Goal: Transaction & Acquisition: Purchase product/service

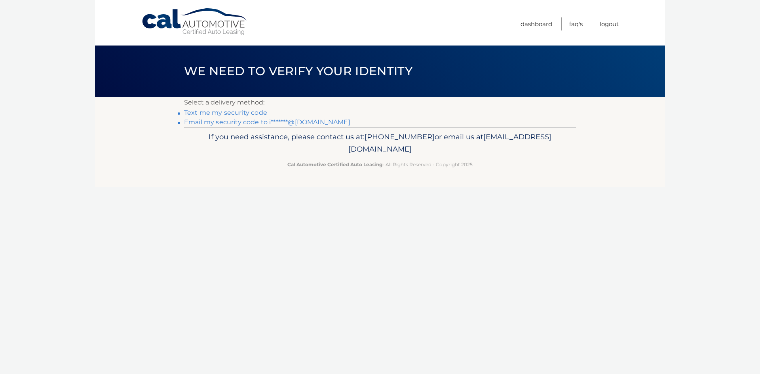
click at [221, 125] on link "Email my security code to i*******@gmail.com" at bounding box center [267, 122] width 166 height 8
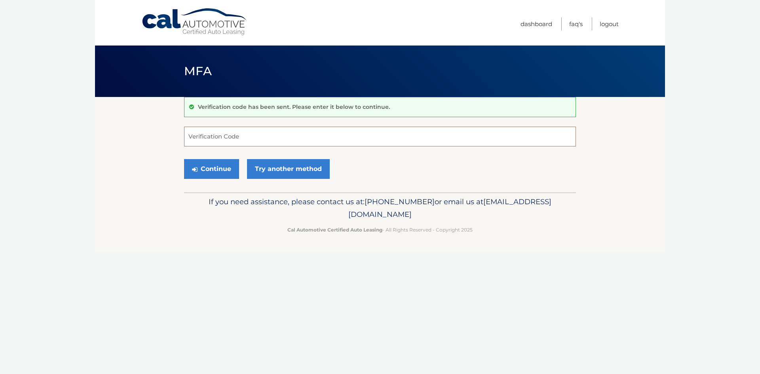
click at [231, 138] on input "Verification Code" at bounding box center [380, 137] width 392 height 20
paste input "214416"
click at [214, 170] on button "Continue" at bounding box center [211, 169] width 55 height 20
click at [230, 135] on input "214416" at bounding box center [380, 137] width 392 height 20
type input "214416"
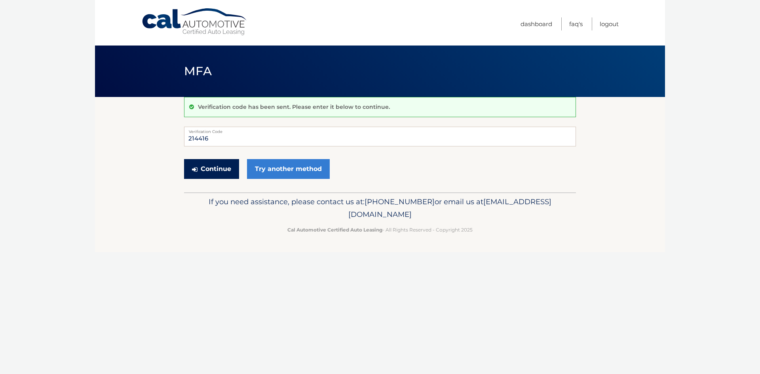
click at [207, 174] on button "Continue" at bounding box center [211, 169] width 55 height 20
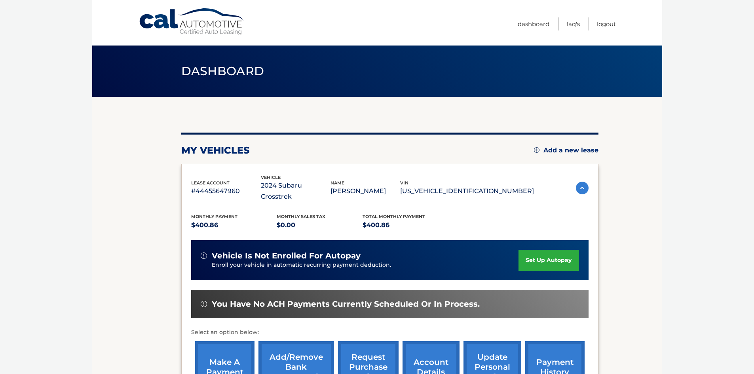
click at [228, 356] on link "make a payment" at bounding box center [224, 367] width 59 height 52
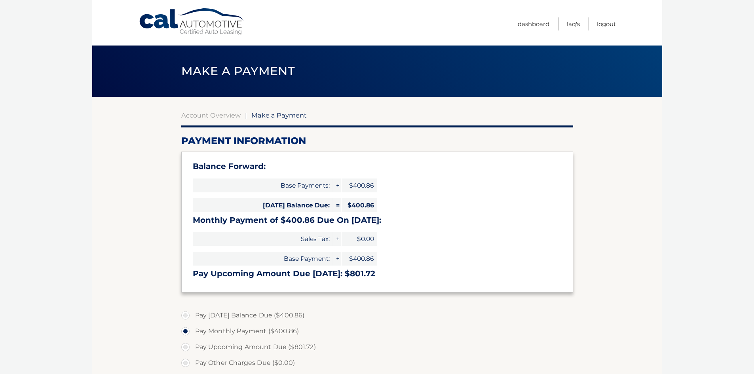
select select "OWM2ZjYwZDUtNDQ2NS00MGQ0LThkMWUtMDAyZTg2MDNhZTA0"
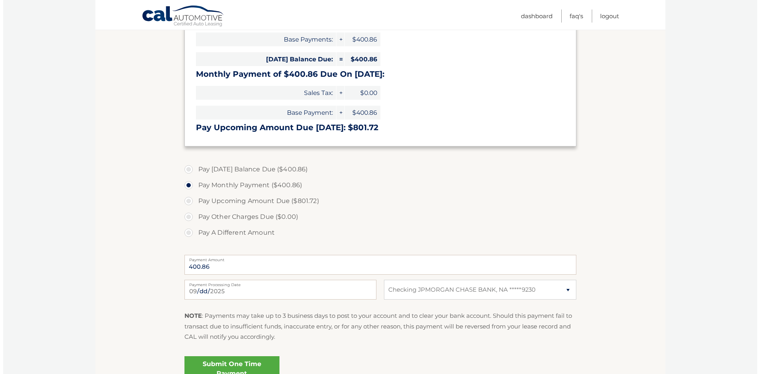
scroll to position [158, 0]
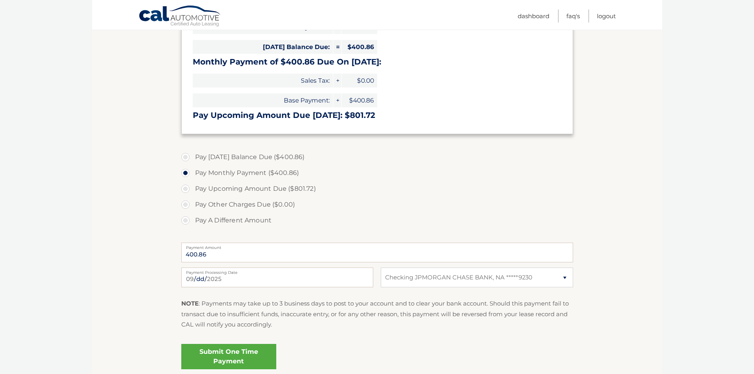
click at [259, 358] on link "Submit One Time Payment" at bounding box center [228, 356] width 95 height 25
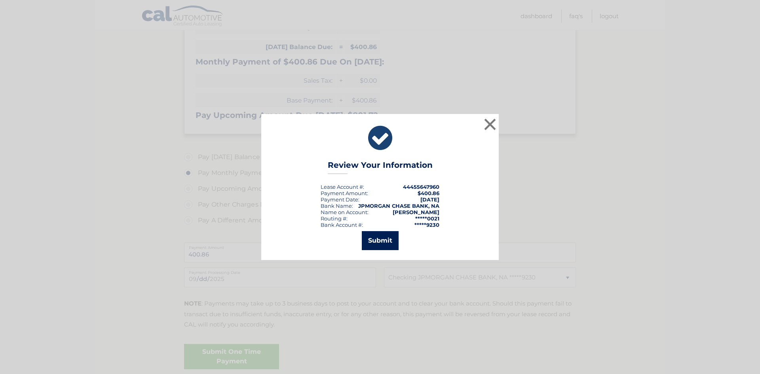
click at [388, 239] on button "Submit" at bounding box center [380, 240] width 37 height 19
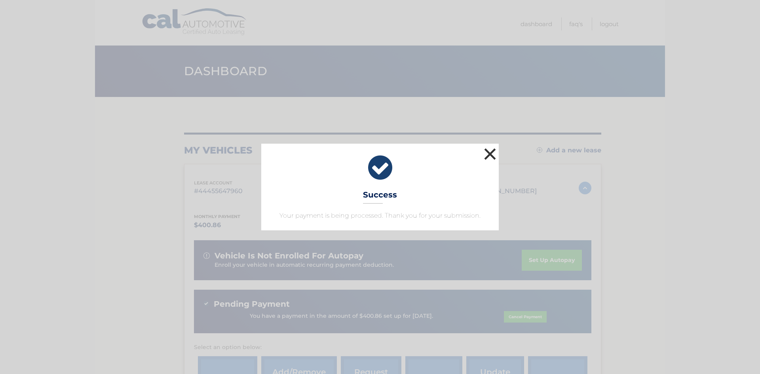
click at [490, 153] on button "×" at bounding box center [490, 154] width 16 height 16
